Goal: Check status: Check status

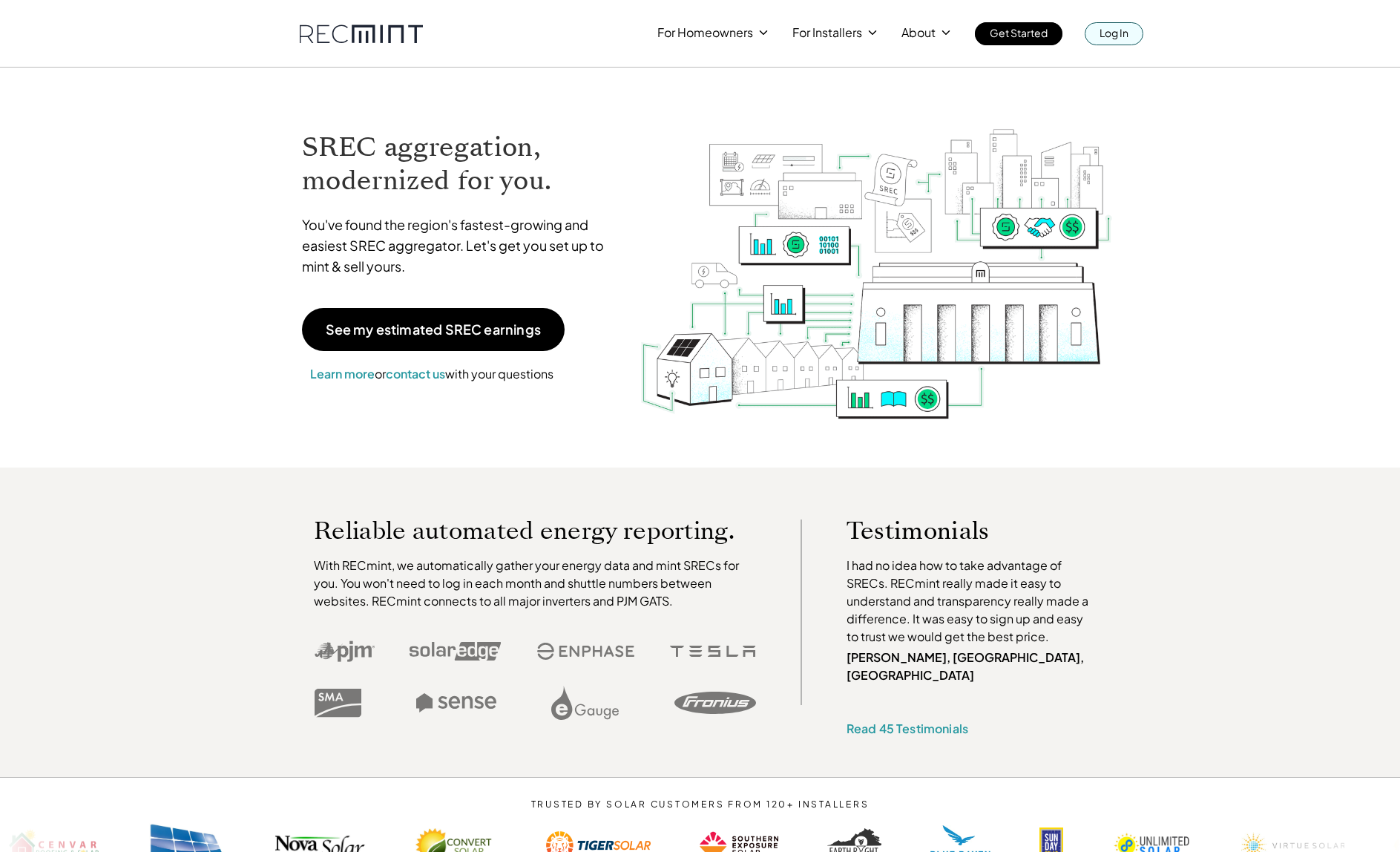
click at [1098, 16] on div "For Homeowners For Installers About Get Started Log In" at bounding box center [700, 23] width 846 height 45
click at [1116, 35] on p "Log In" at bounding box center [1113, 32] width 29 height 21
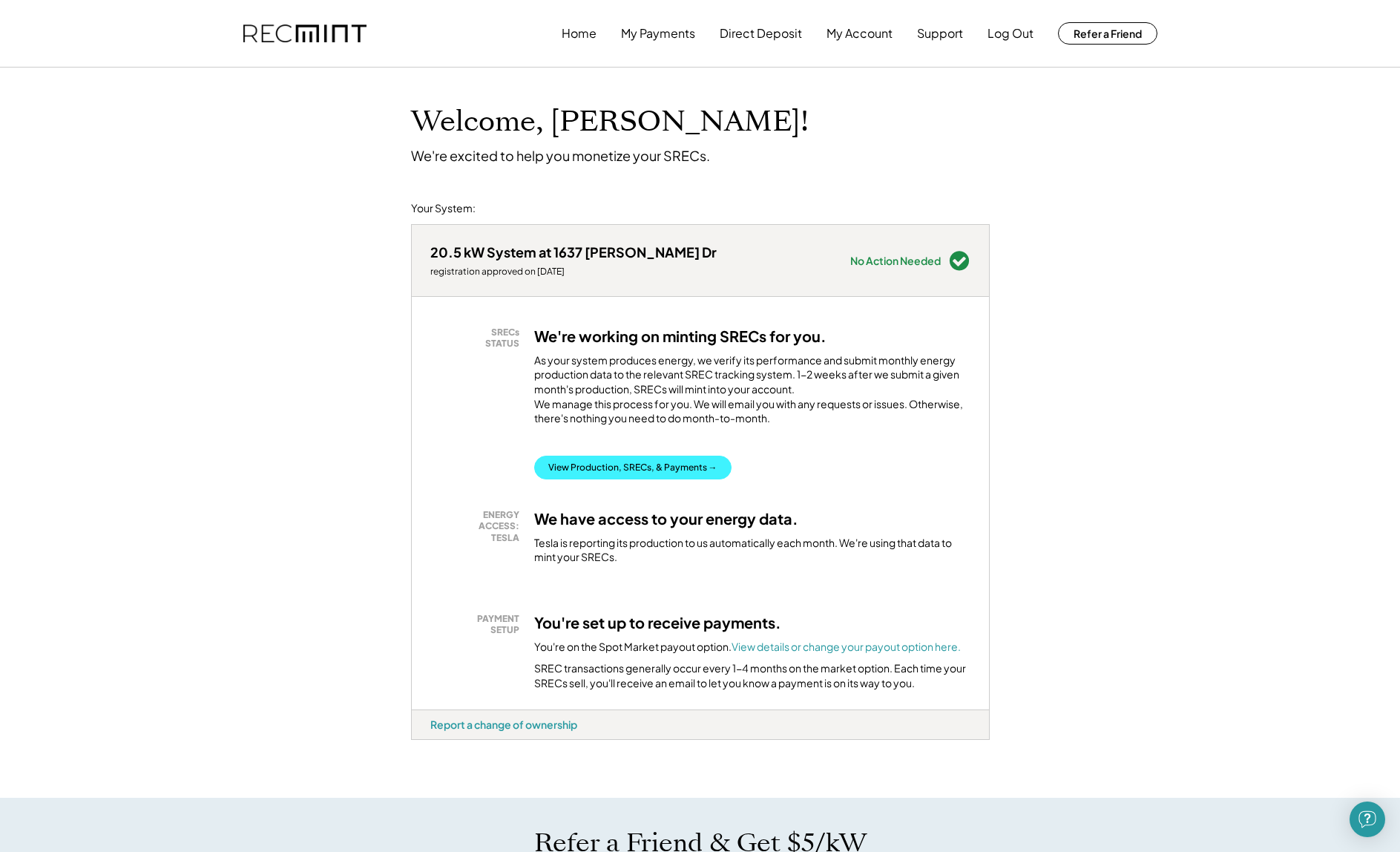
click at [625, 474] on button "View Production, SRECs, & Payments →" at bounding box center [633, 467] width 198 height 23
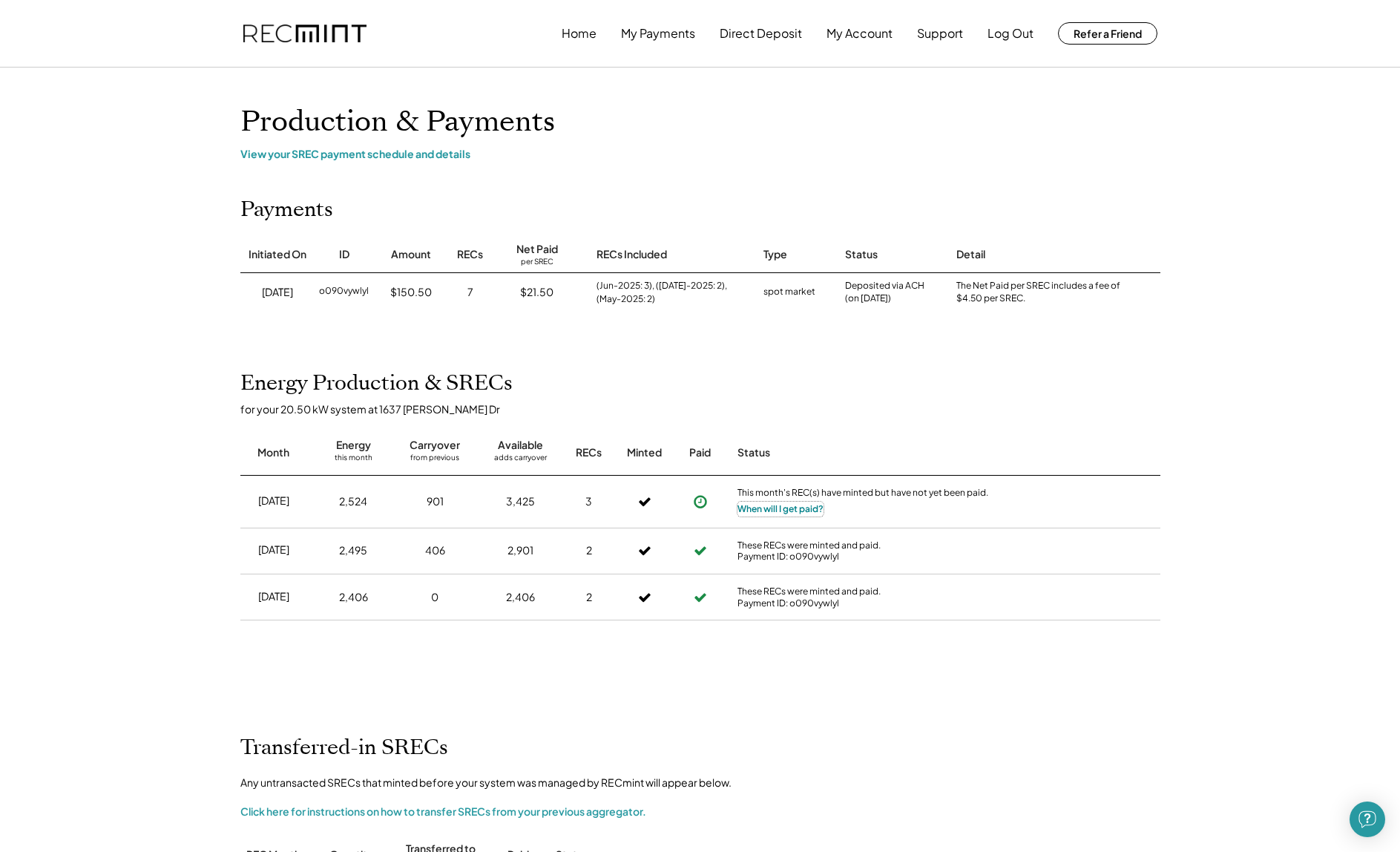
click at [789, 510] on button "When will I get paid?" at bounding box center [780, 509] width 86 height 15
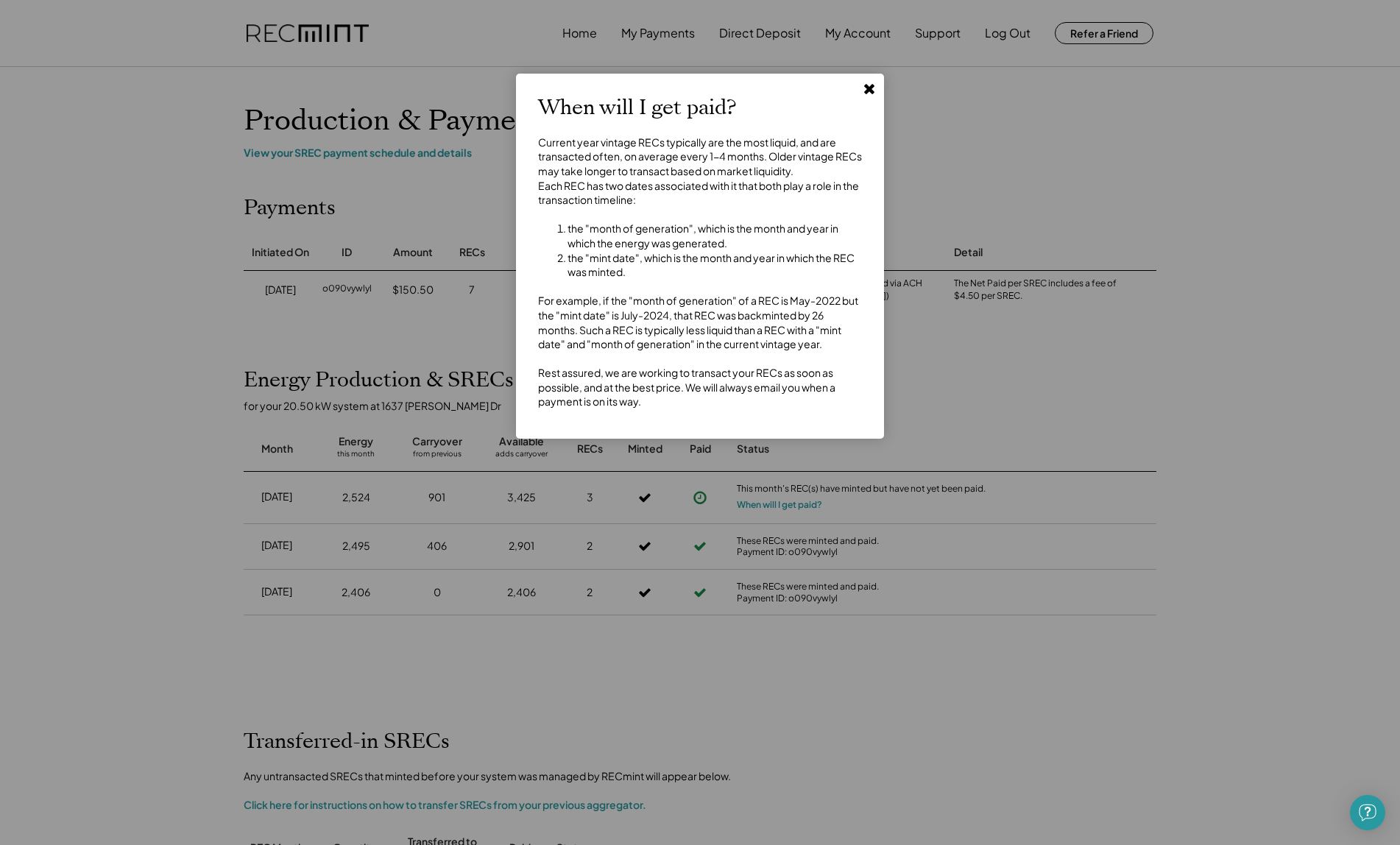
click at [862, 94] on icon at bounding box center [869, 88] width 15 height 15
